Goal: Contribute content

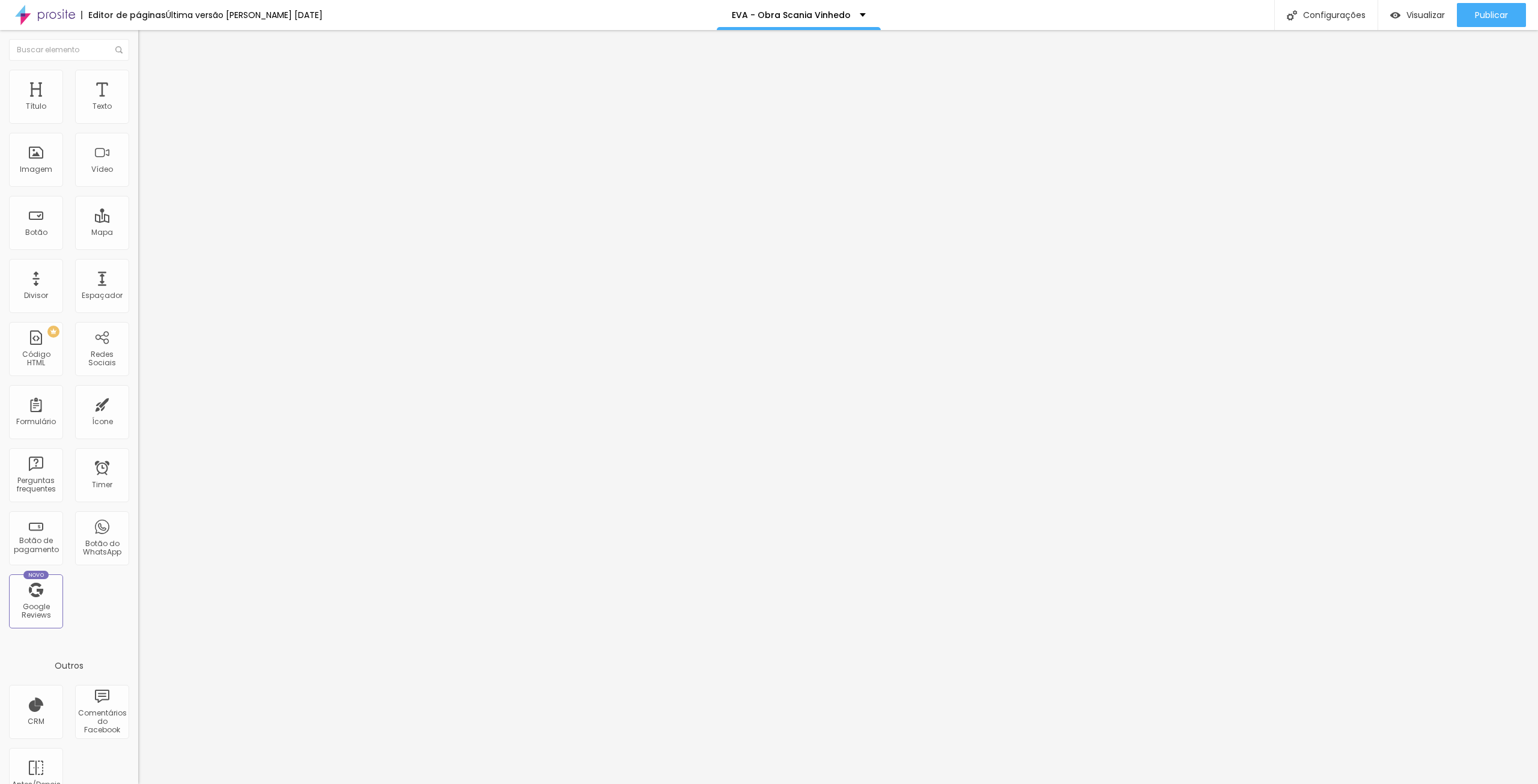
click at [138, 103] on span "Trocar imagem" at bounding box center [170, 98] width 65 height 10
click at [138, 179] on input "03 OUTUBRO 2025" at bounding box center [210, 172] width 144 height 12
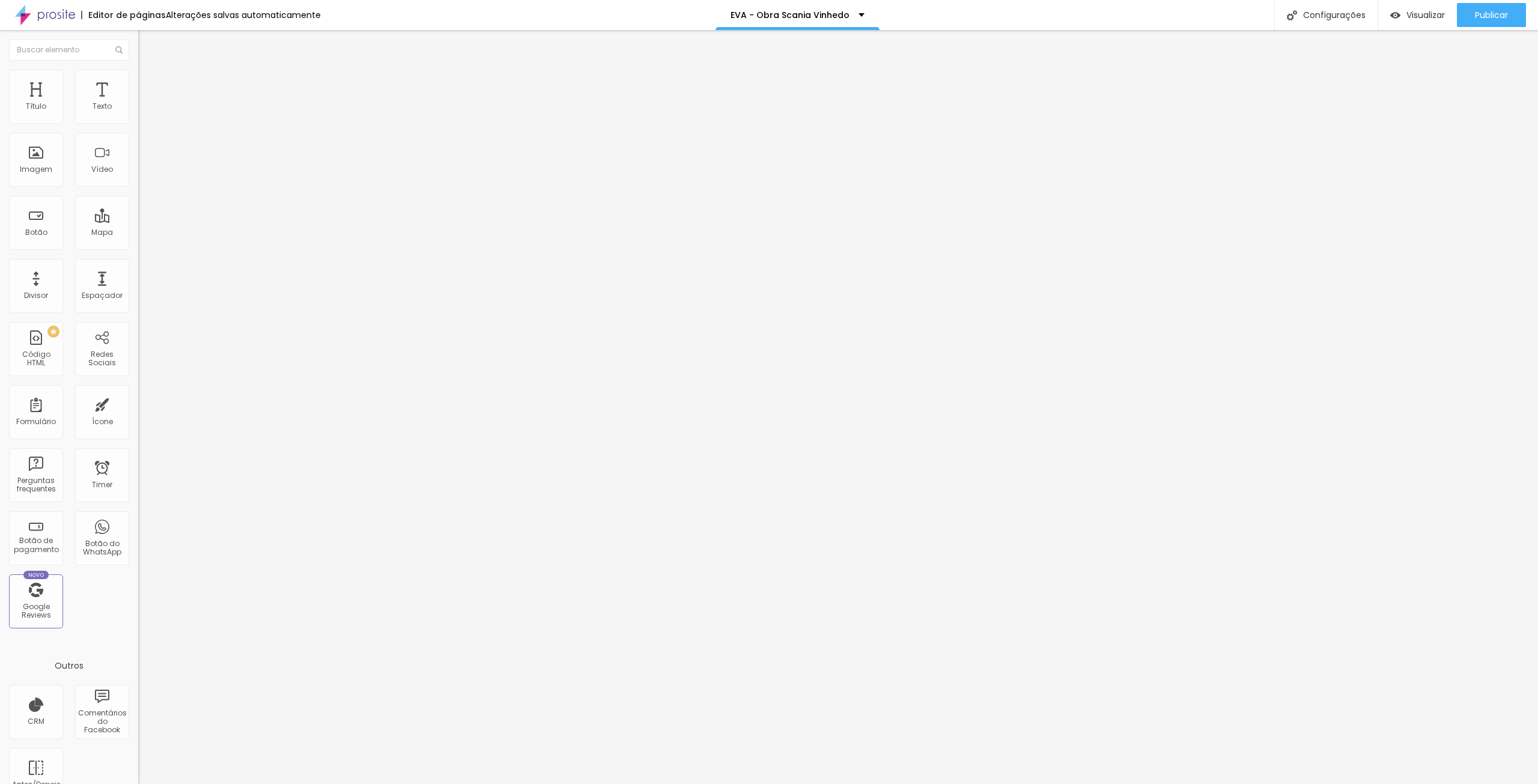
type input "10 OUTUBRO 2025"
click at [138, 160] on span "Trocar imagem" at bounding box center [170, 155] width 65 height 10
click at [284, 783] on div at bounding box center [769, 791] width 1538 height 0
click at [1436, 783] on div at bounding box center [769, 796] width 1538 height 11
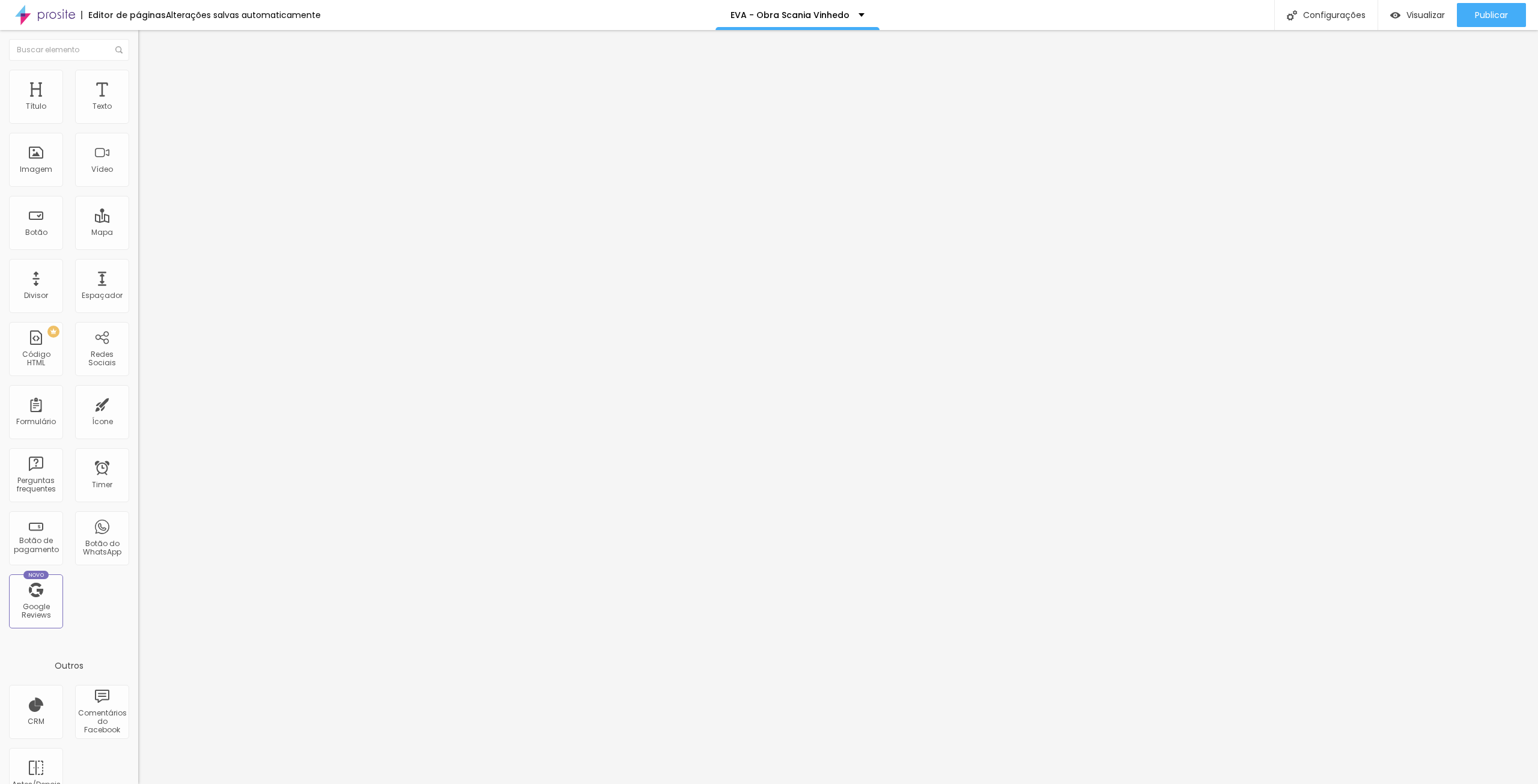
click at [138, 160] on span "Trocar imagem" at bounding box center [170, 155] width 65 height 10
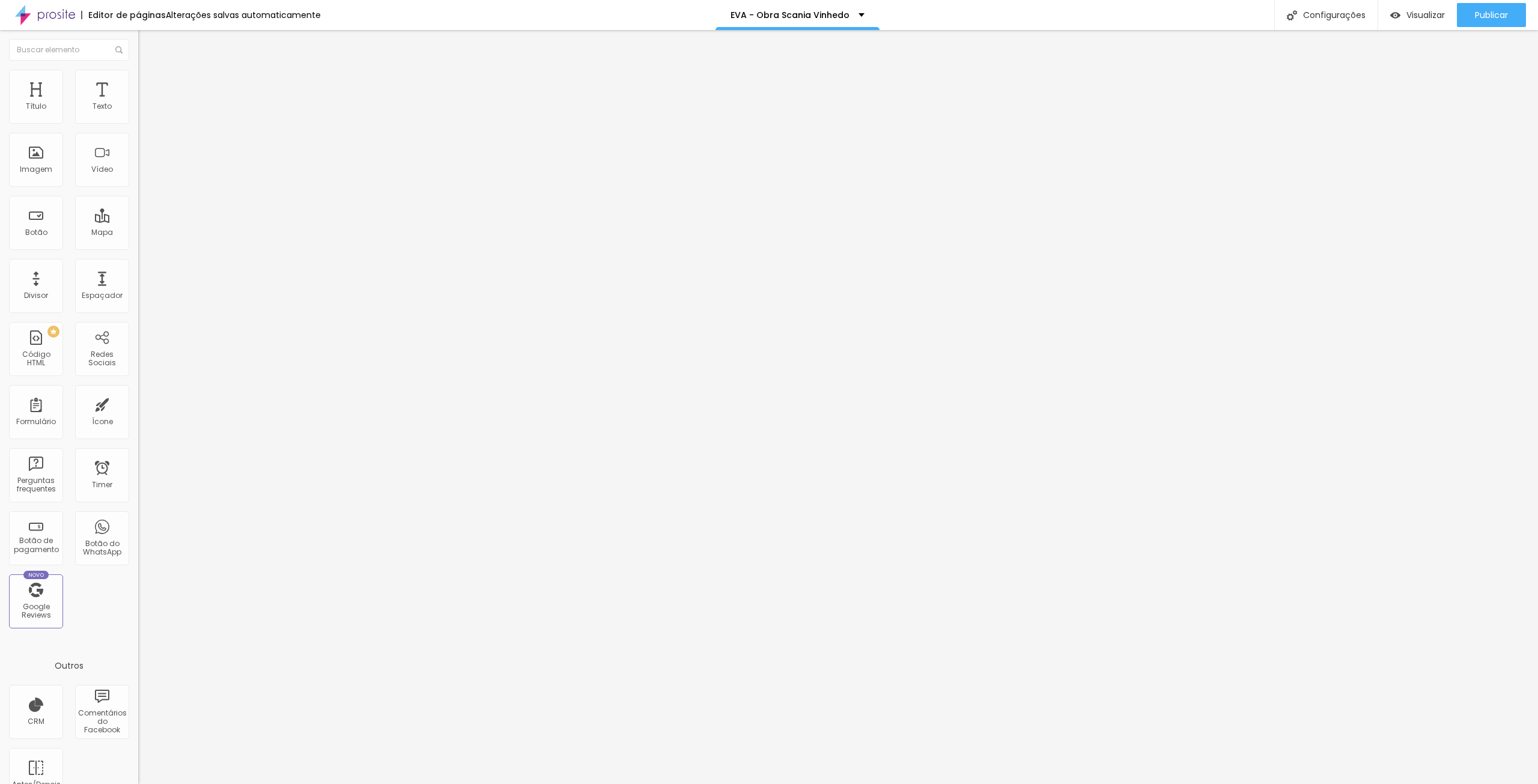
click at [1490, 16] on span "Publicar" at bounding box center [1491, 15] width 33 height 10
click at [1416, 13] on span "Visualizar" at bounding box center [1414, 15] width 39 height 10
